Goal: Navigation & Orientation: Find specific page/section

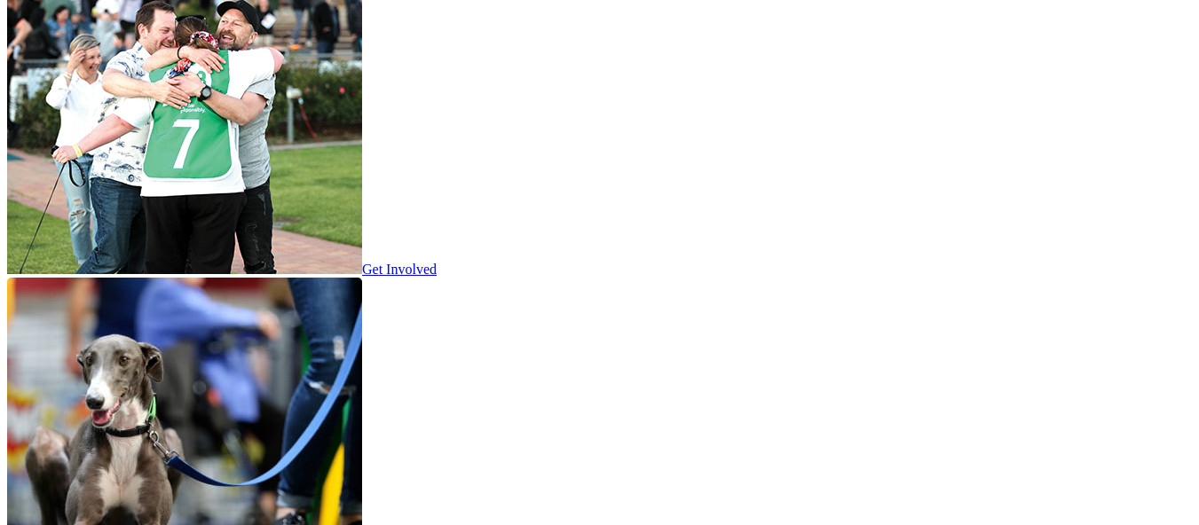
scroll to position [2762, 0]
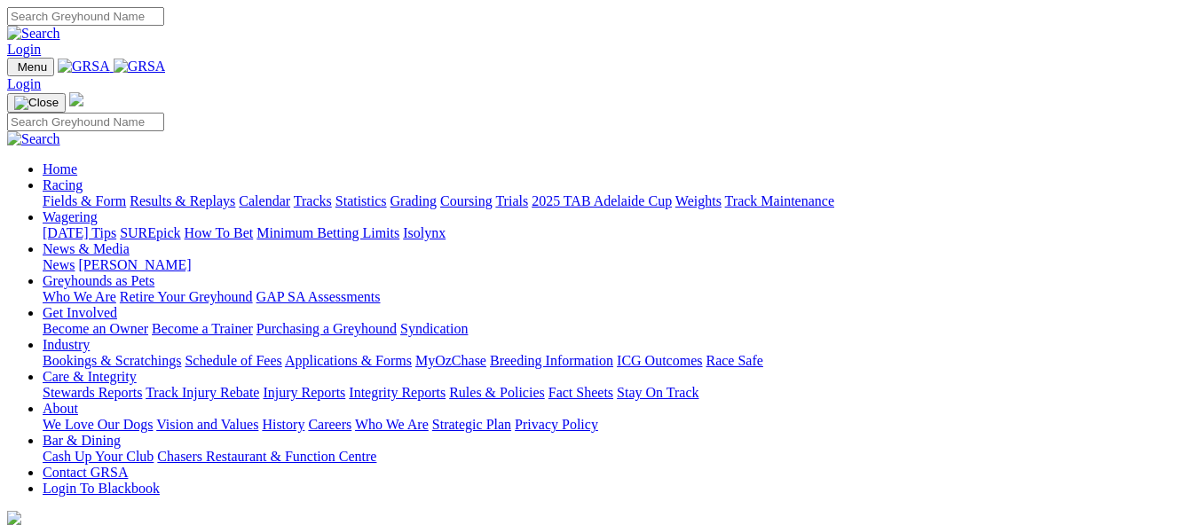
click at [290, 193] on link "Calendar" at bounding box center [264, 200] width 51 height 15
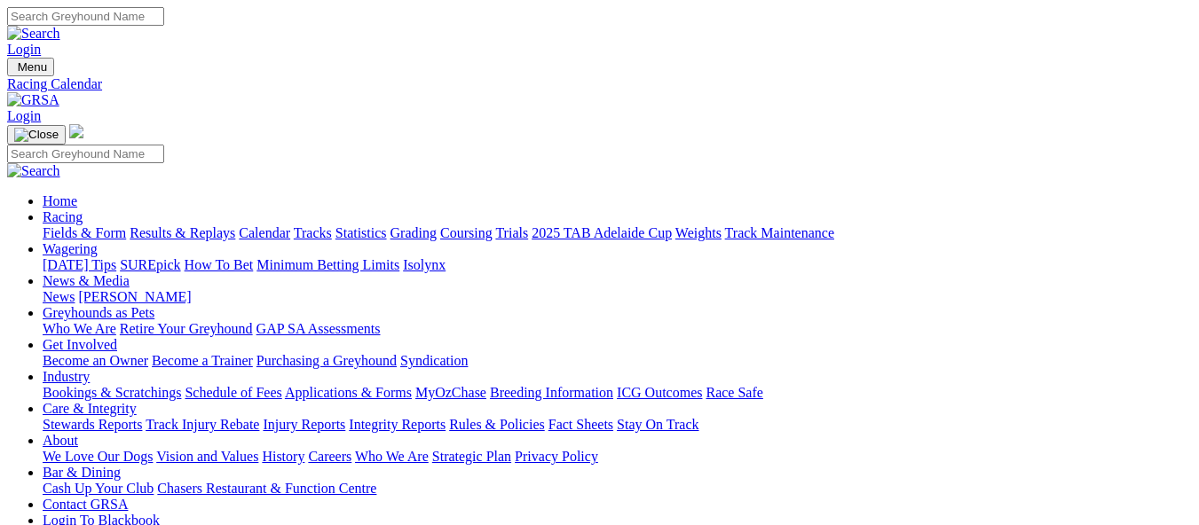
click at [290, 225] on link "Calendar" at bounding box center [264, 232] width 51 height 15
